Goal: Information Seeking & Learning: Learn about a topic

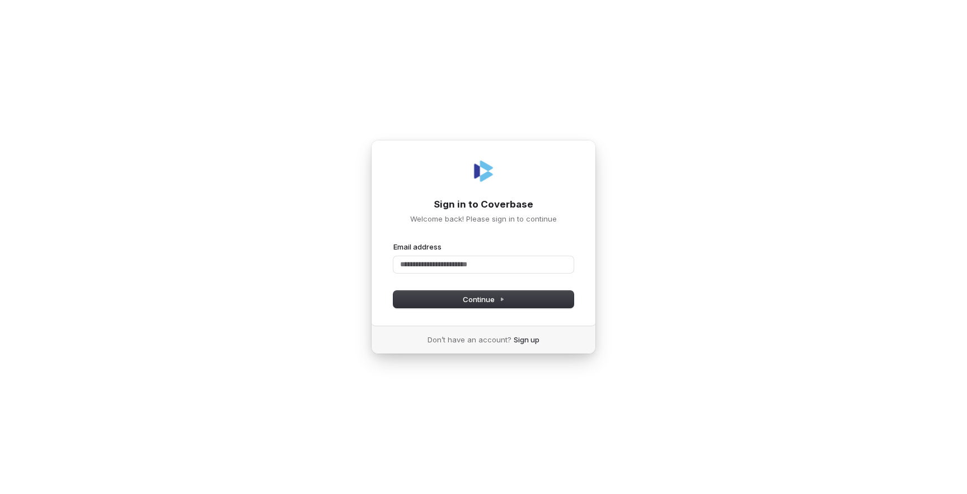
click at [705, 68] on div "Sign in to Coverbase Welcome back! Please sign in to continue Email address Pas…" at bounding box center [483, 247] width 967 height 494
click at [438, 465] on div "Sign in to Coverbase Welcome back! Please sign in to continue Email address Pas…" at bounding box center [483, 247] width 967 height 494
click at [452, 264] on input "Email address" at bounding box center [483, 264] width 180 height 17
type input "*"
type input "**********"
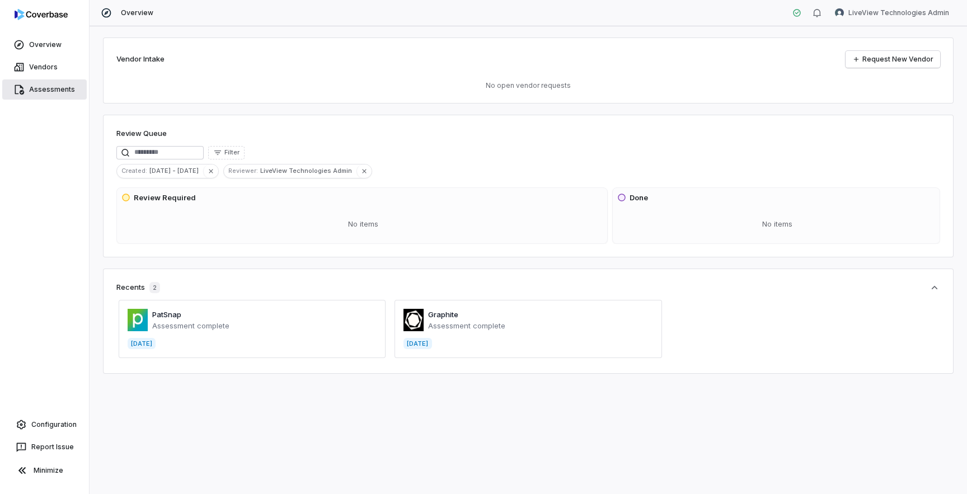
click at [44, 91] on link "Assessments" at bounding box center [44, 89] width 84 height 20
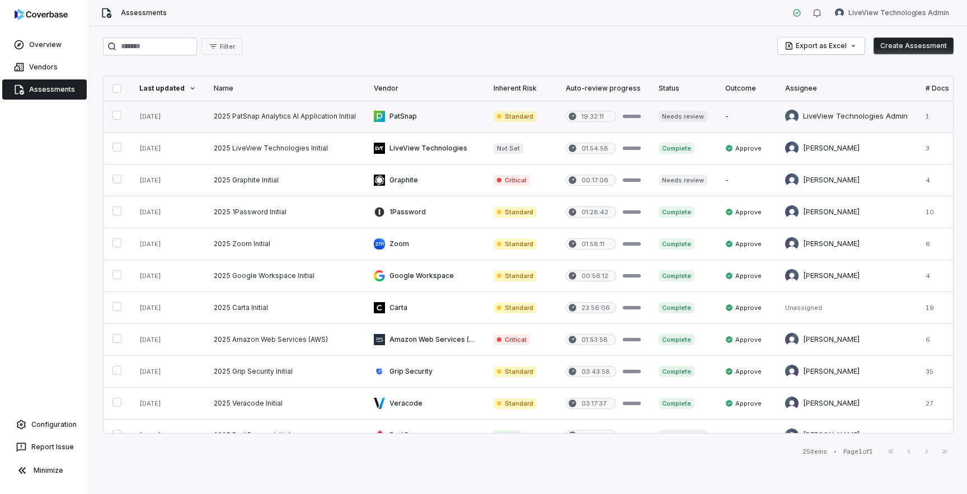
click at [277, 117] on link at bounding box center [285, 116] width 160 height 31
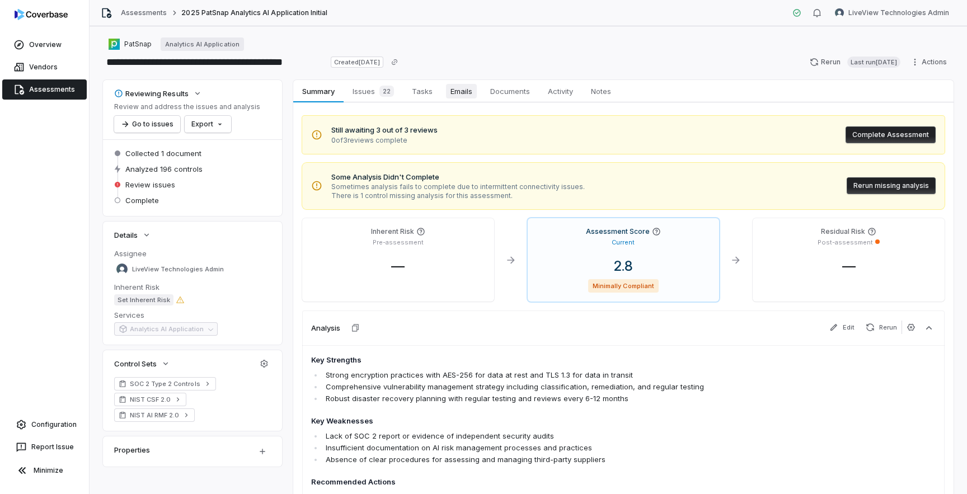
click at [467, 89] on span "Emails" at bounding box center [461, 91] width 31 height 15
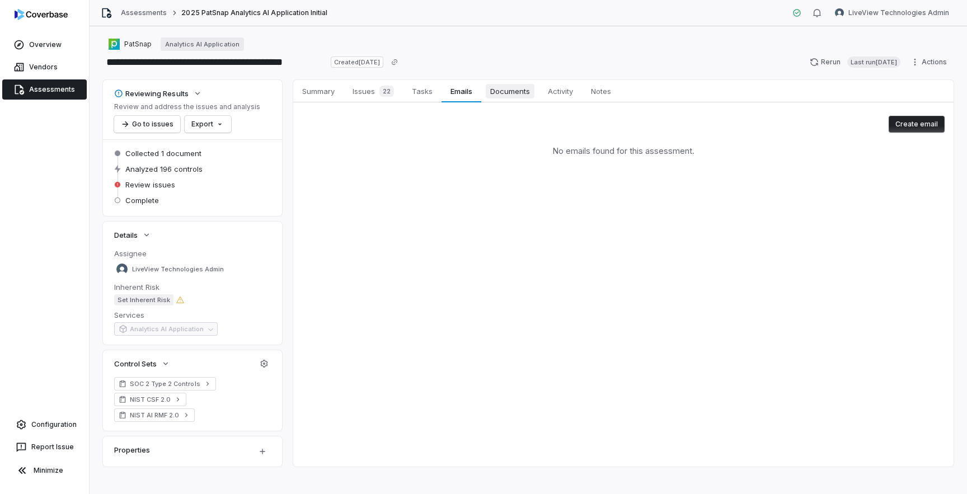
click at [516, 91] on span "Documents" at bounding box center [510, 91] width 49 height 15
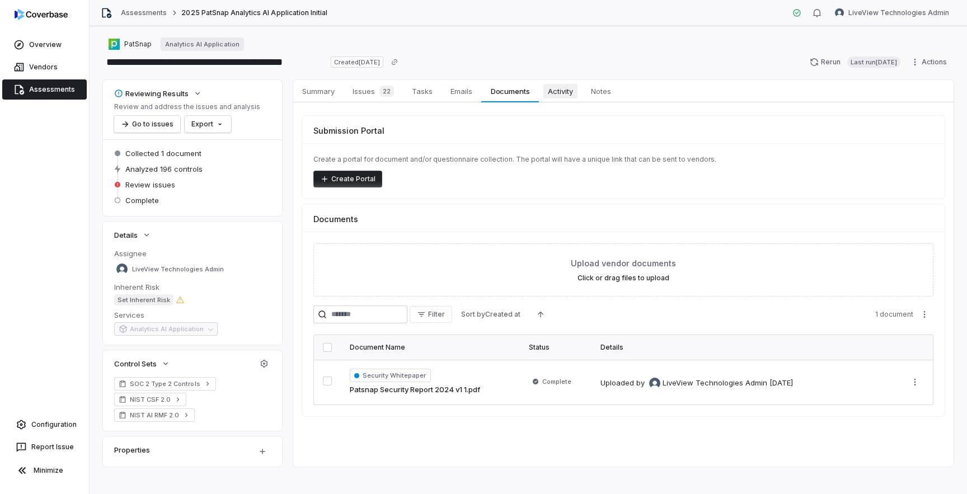
click at [559, 91] on span "Activity" at bounding box center [560, 91] width 34 height 15
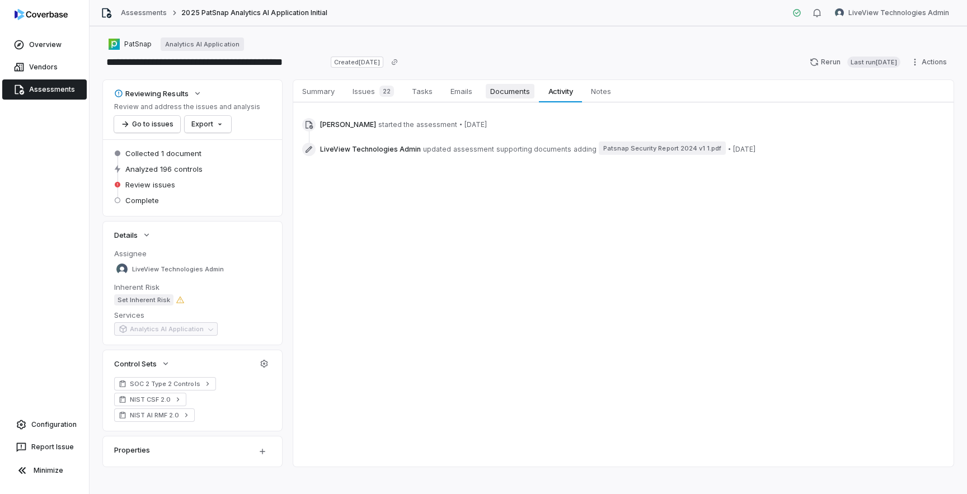
click at [493, 94] on span "Documents" at bounding box center [510, 91] width 49 height 15
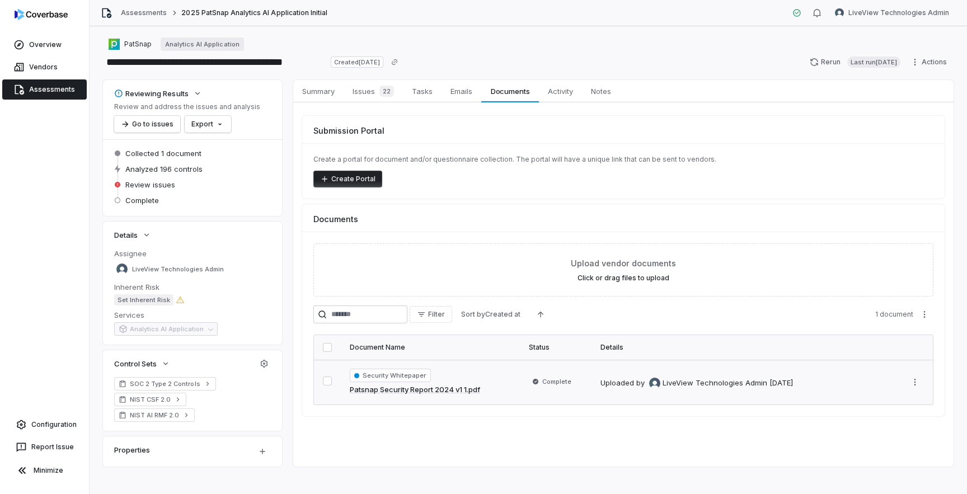
click at [502, 379] on div "Security Whitepaper Patsnap Security Report 2024 v1 1.pdf" at bounding box center [430, 382] width 161 height 27
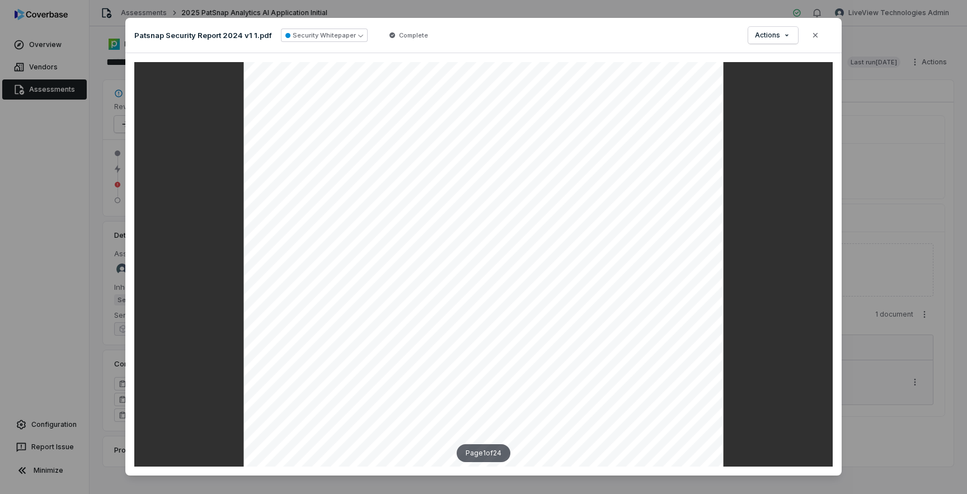
scroll to position [199, 0]
click at [818, 41] on button "Close" at bounding box center [814, 34] width 23 height 23
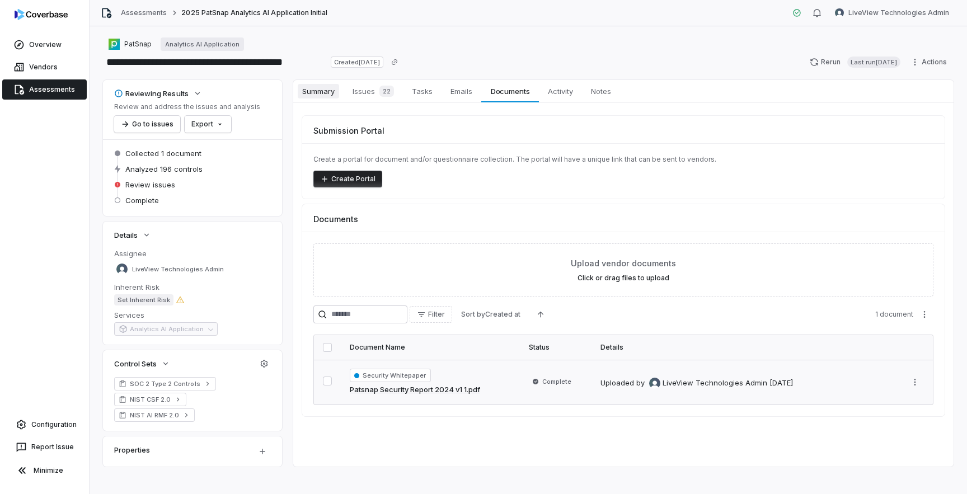
click at [317, 90] on span "Summary" at bounding box center [318, 91] width 41 height 15
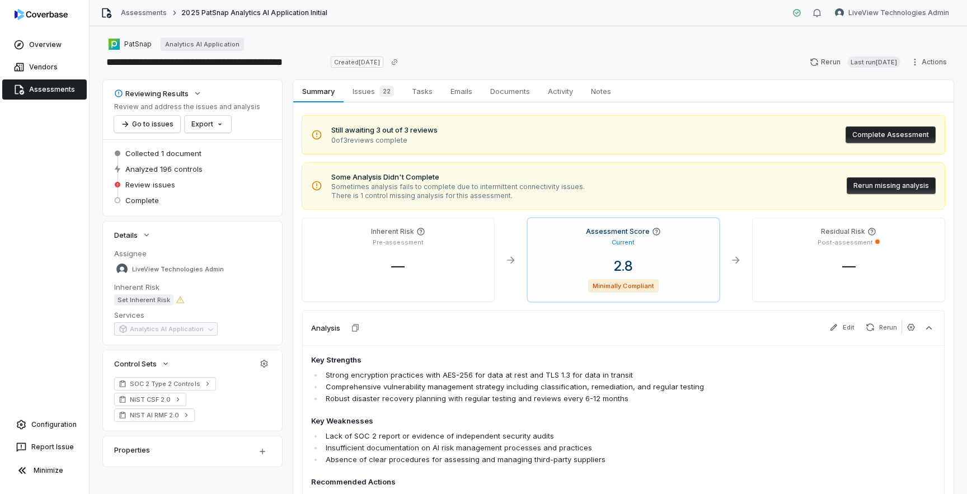
click at [871, 187] on button "Rerun missing analysis" at bounding box center [890, 185] width 89 height 17
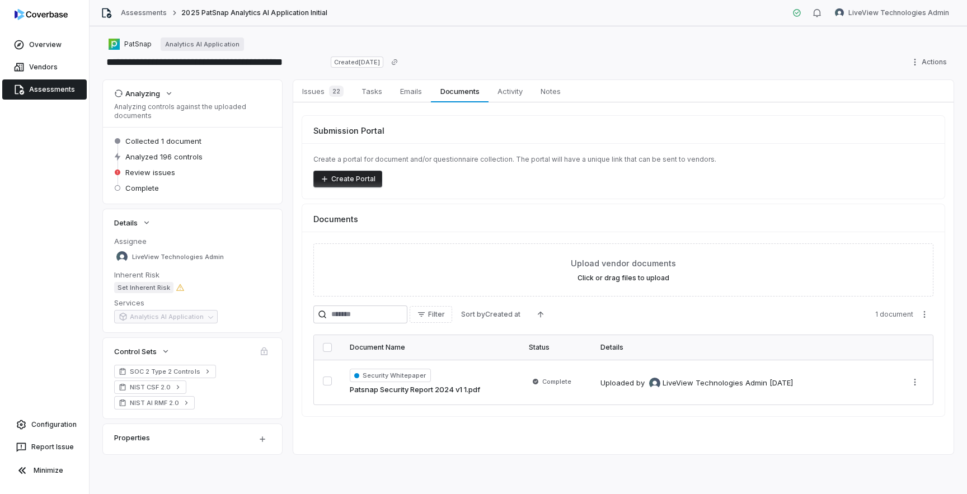
click at [682, 421] on div "Submission Portal Create a portal for document and/or questionnaire collection.…" at bounding box center [623, 265] width 660 height 327
click at [680, 417] on div "Submission Portal Create a portal for document and/or questionnaire collection.…" at bounding box center [623, 265] width 660 height 327
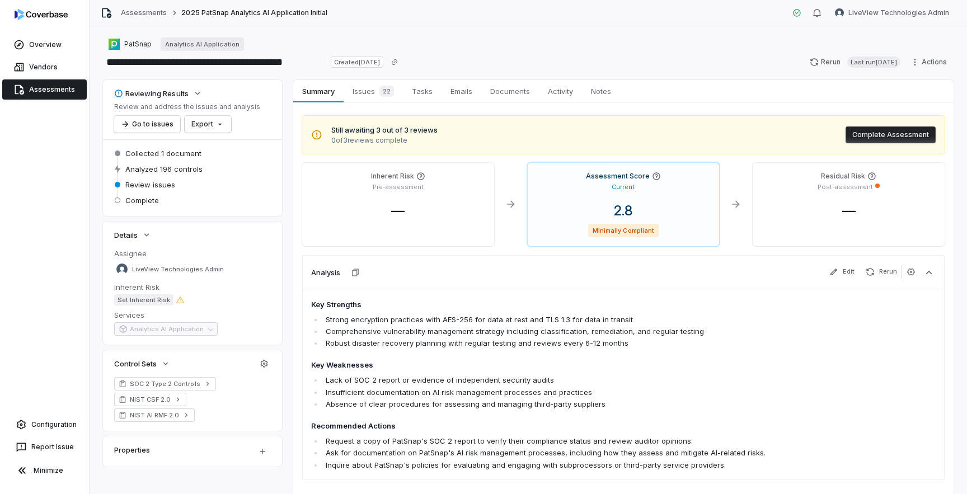
click at [630, 370] on h4 "Key Weaknesses" at bounding box center [561, 365] width 500 height 11
